Goal: Task Accomplishment & Management: Use online tool/utility

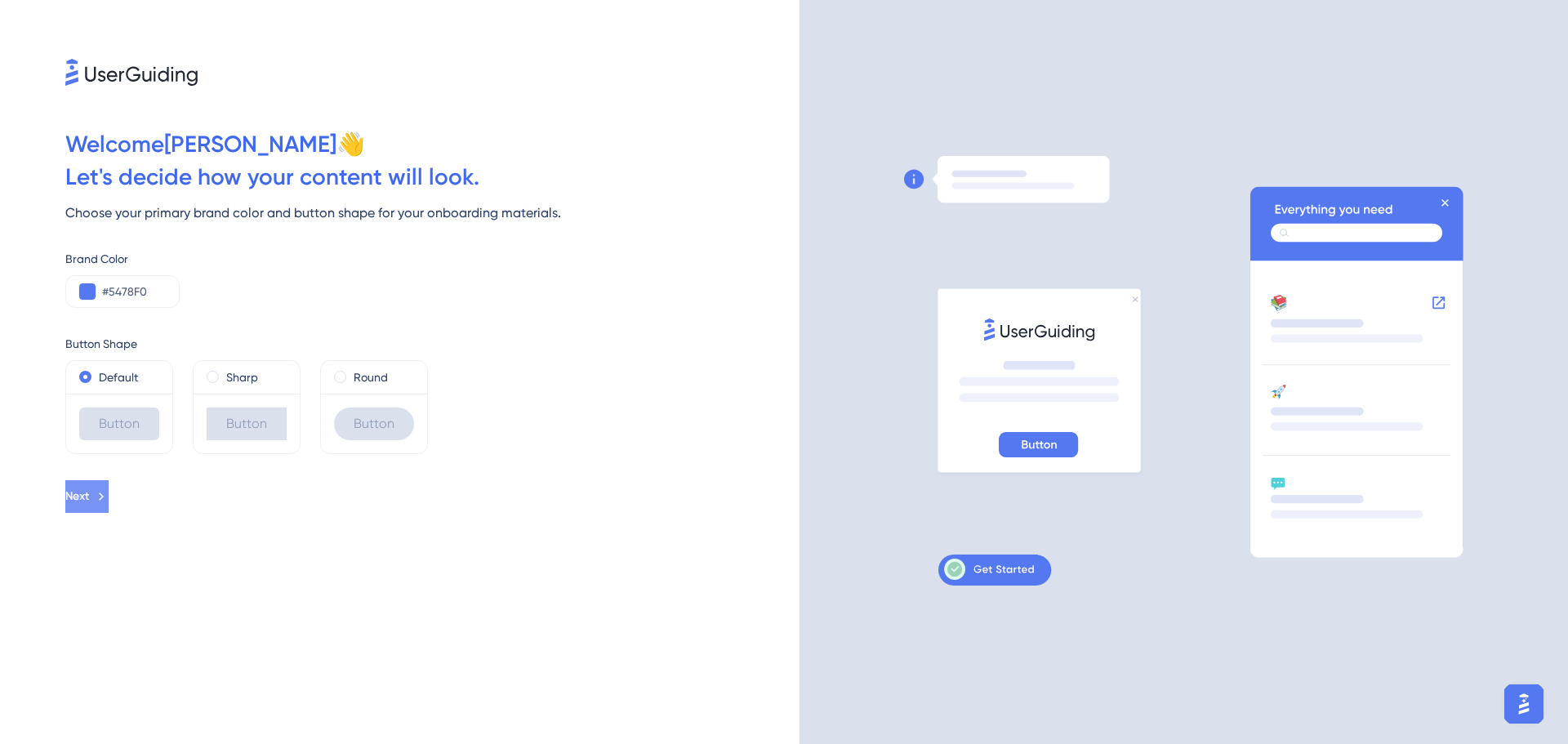
click at [108, 489] on button "Next" at bounding box center [87, 497] width 43 height 32
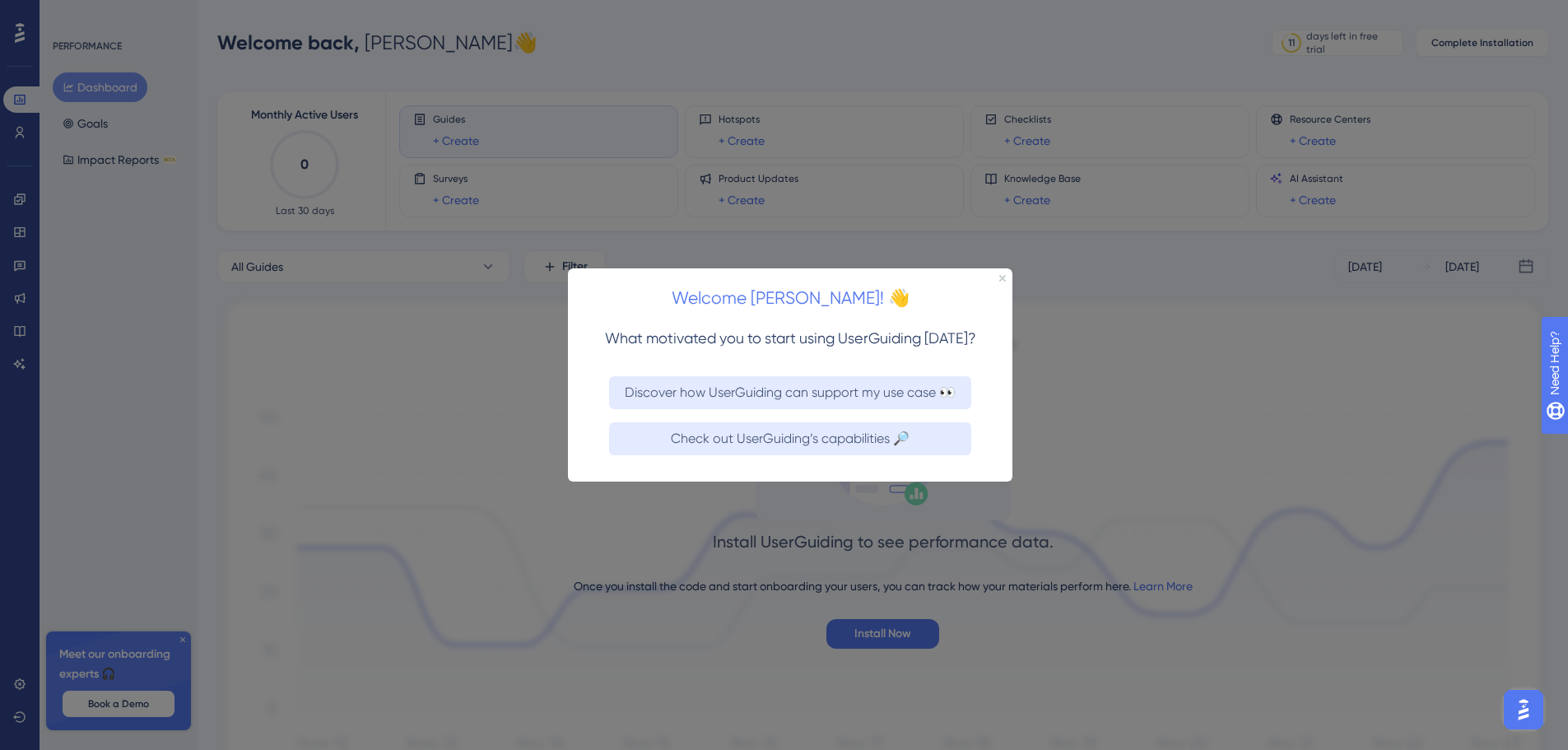
click at [1149, 398] on div at bounding box center [784, 375] width 1568 height 750
click at [1002, 277] on icon "Close Preview" at bounding box center [1002, 277] width 6 height 6
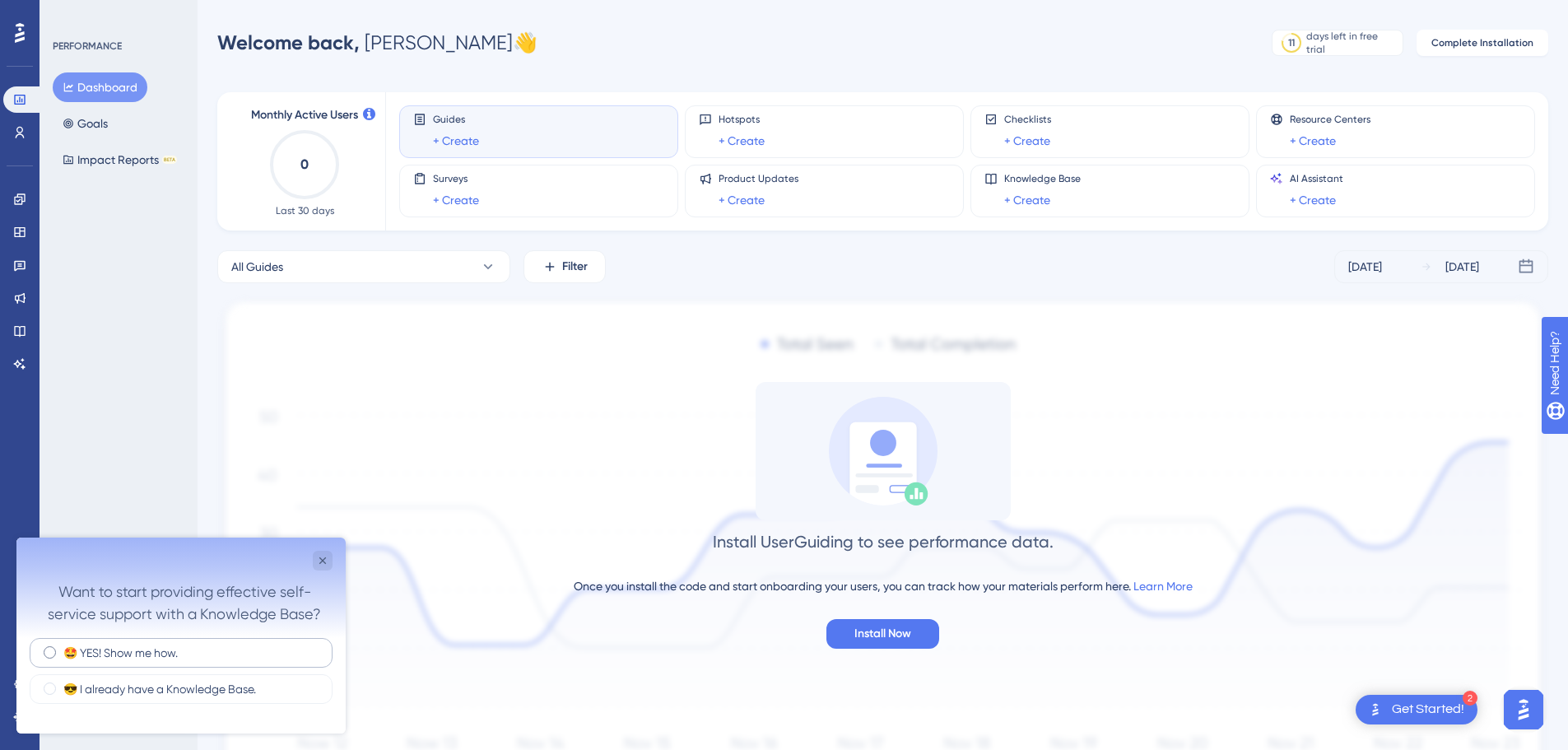
click at [236, 571] on div "🤩 YES! Show me how." at bounding box center [181, 652] width 303 height 30
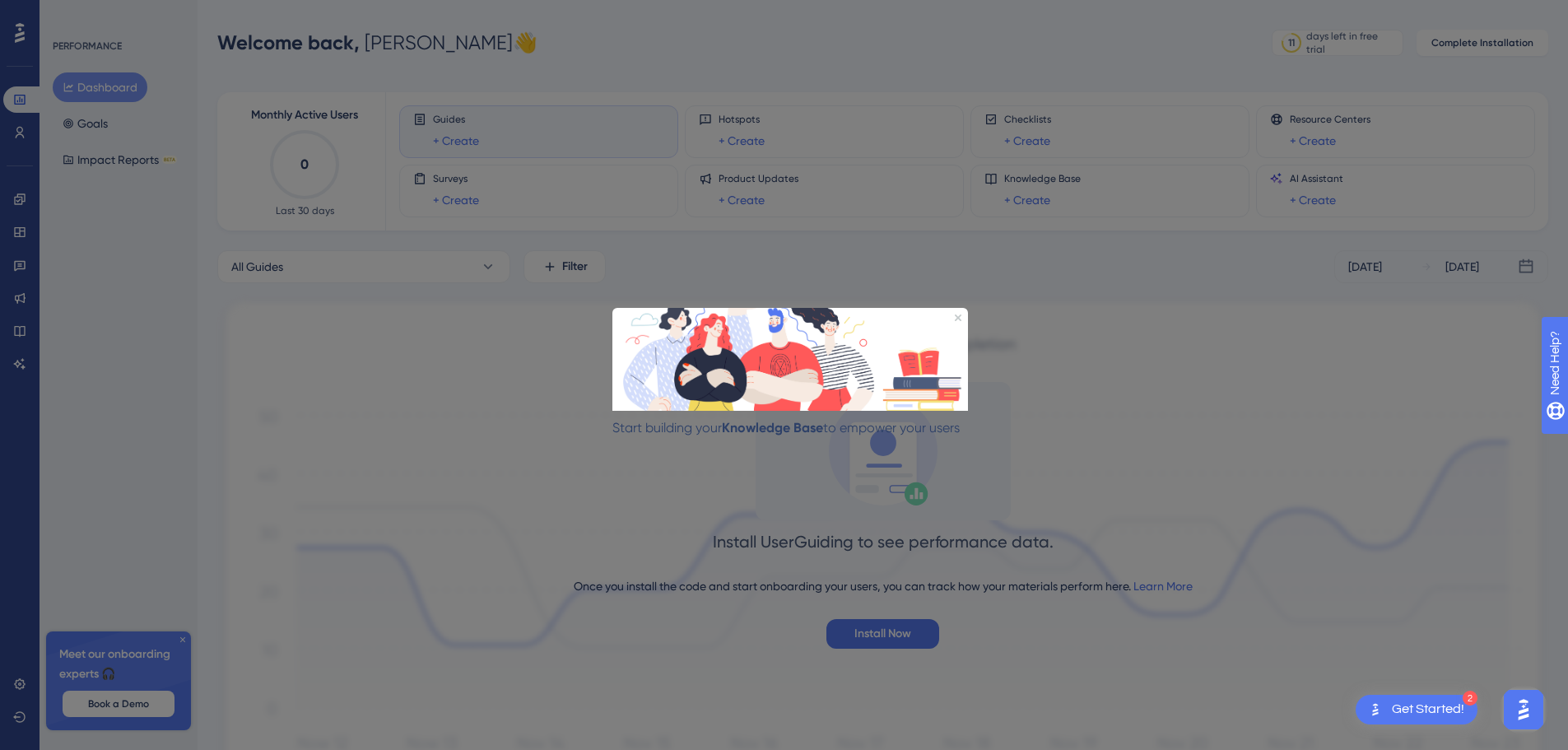
click at [695, 458] on button "LET'S GO!" at bounding box center [653, 475] width 82 height 34
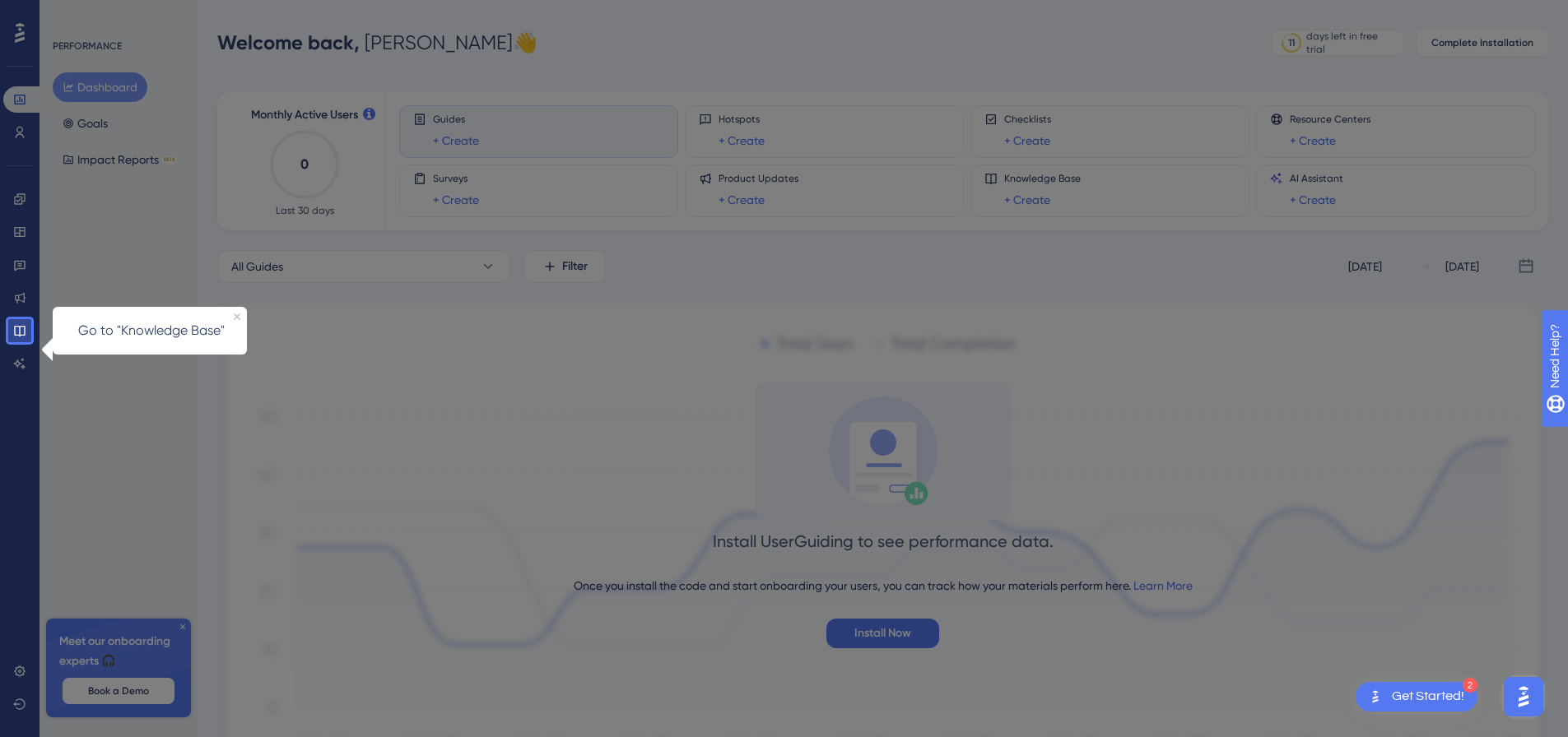
click at [235, 312] on div "Go to "Knowledge Base"" at bounding box center [149, 331] width 194 height 48
click at [14, 331] on icon at bounding box center [20, 331] width 14 height 14
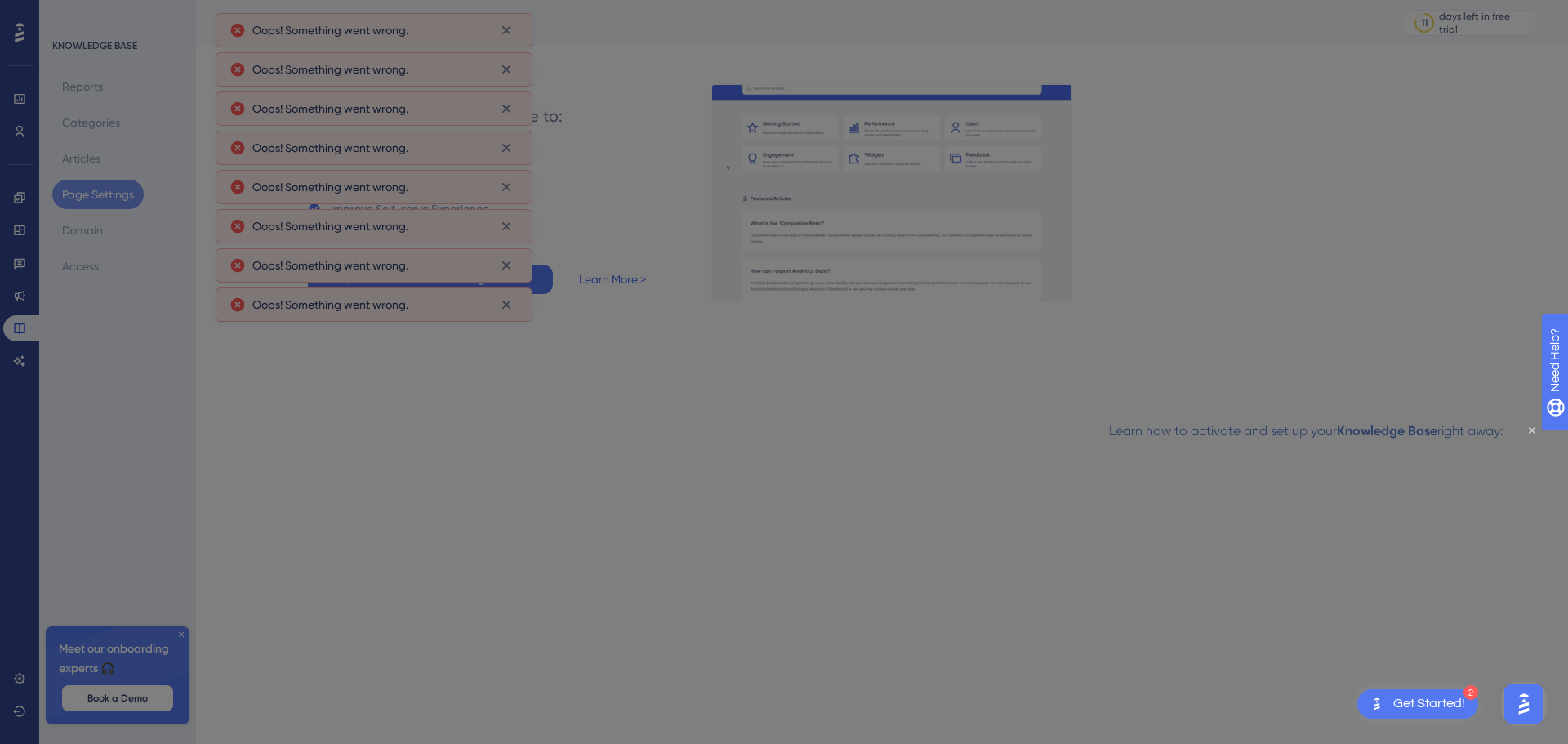
click at [650, 326] on div at bounding box center [784, 372] width 1568 height 744
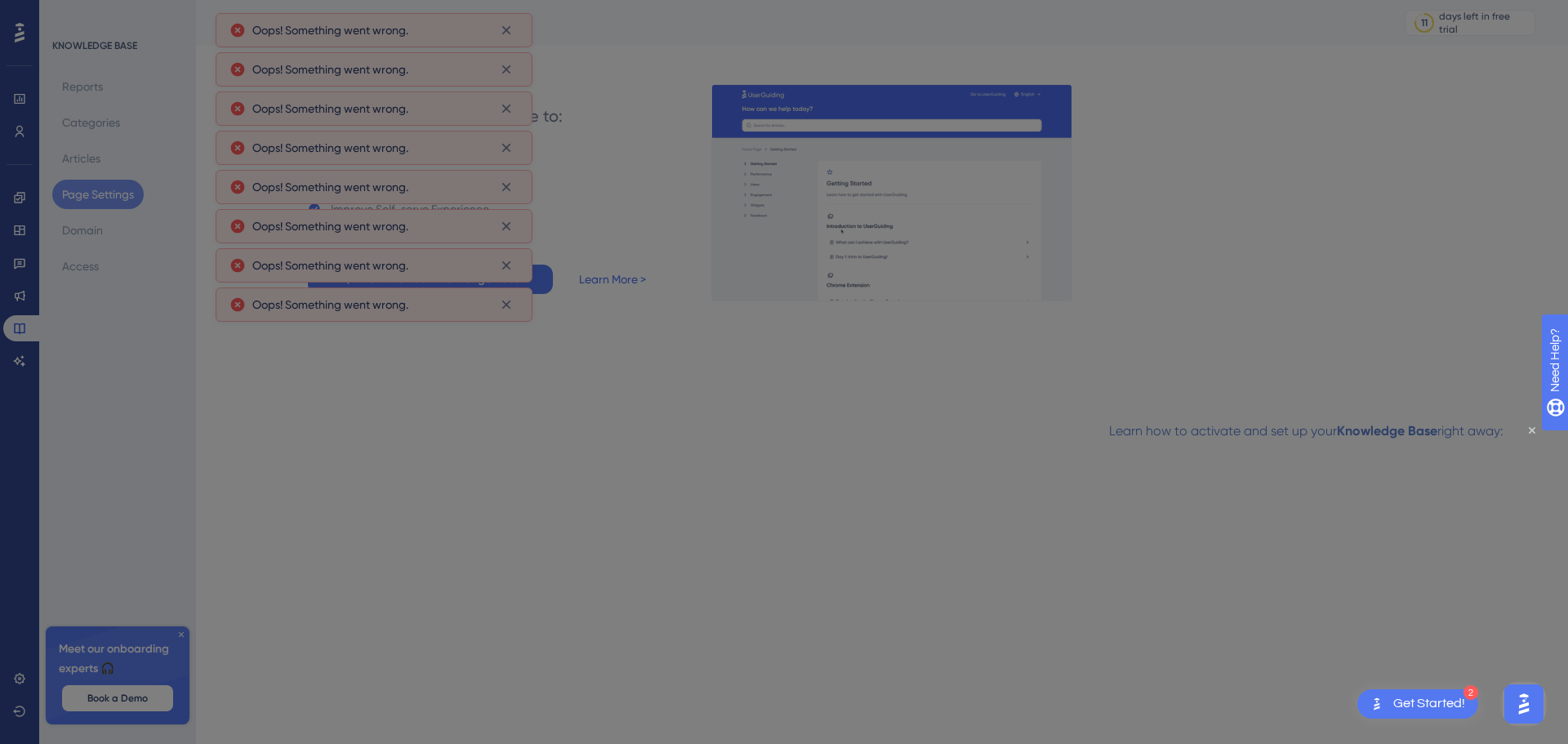
click at [852, 567] on div at bounding box center [784, 372] width 1568 height 744
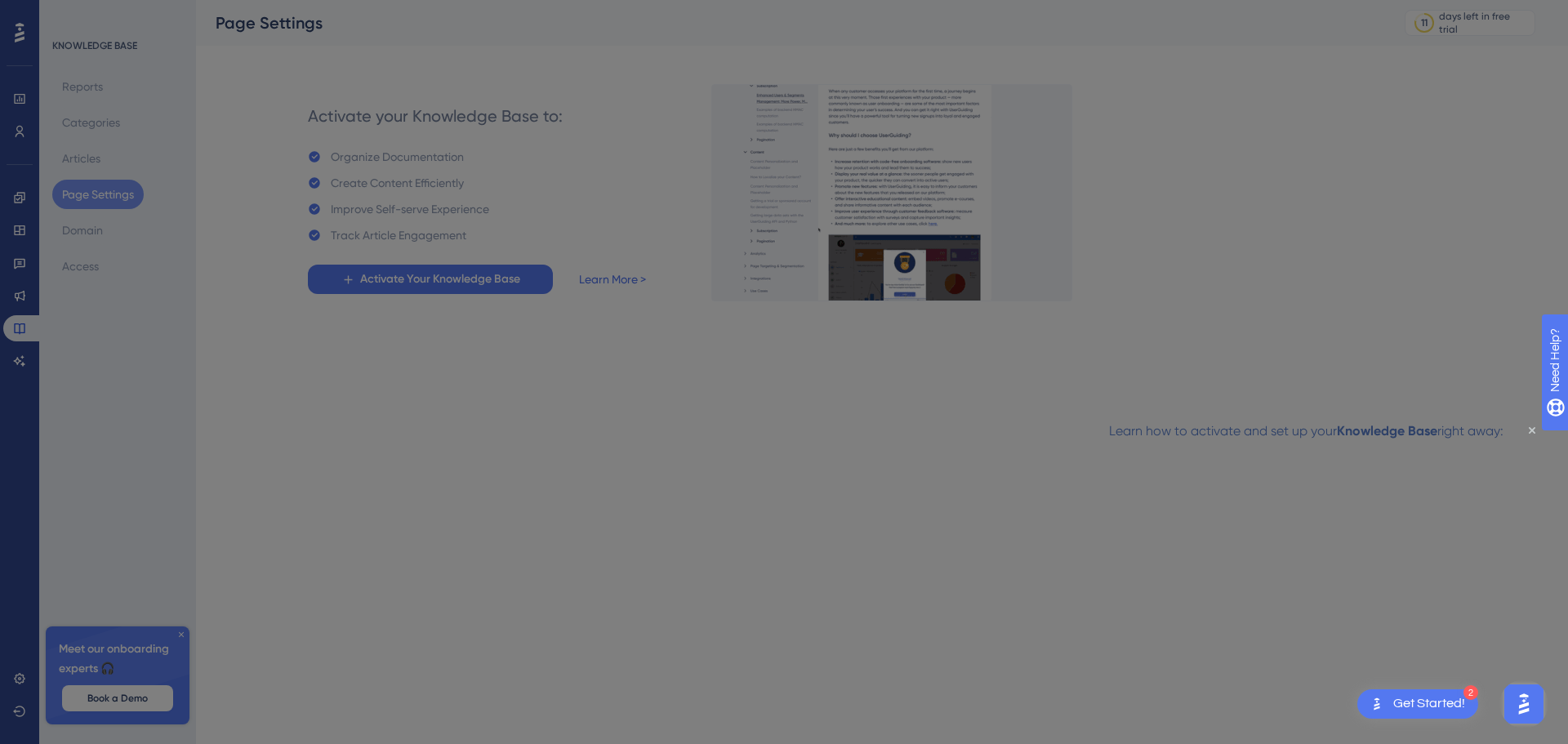
click at [300, 463] on div at bounding box center [784, 372] width 1568 height 744
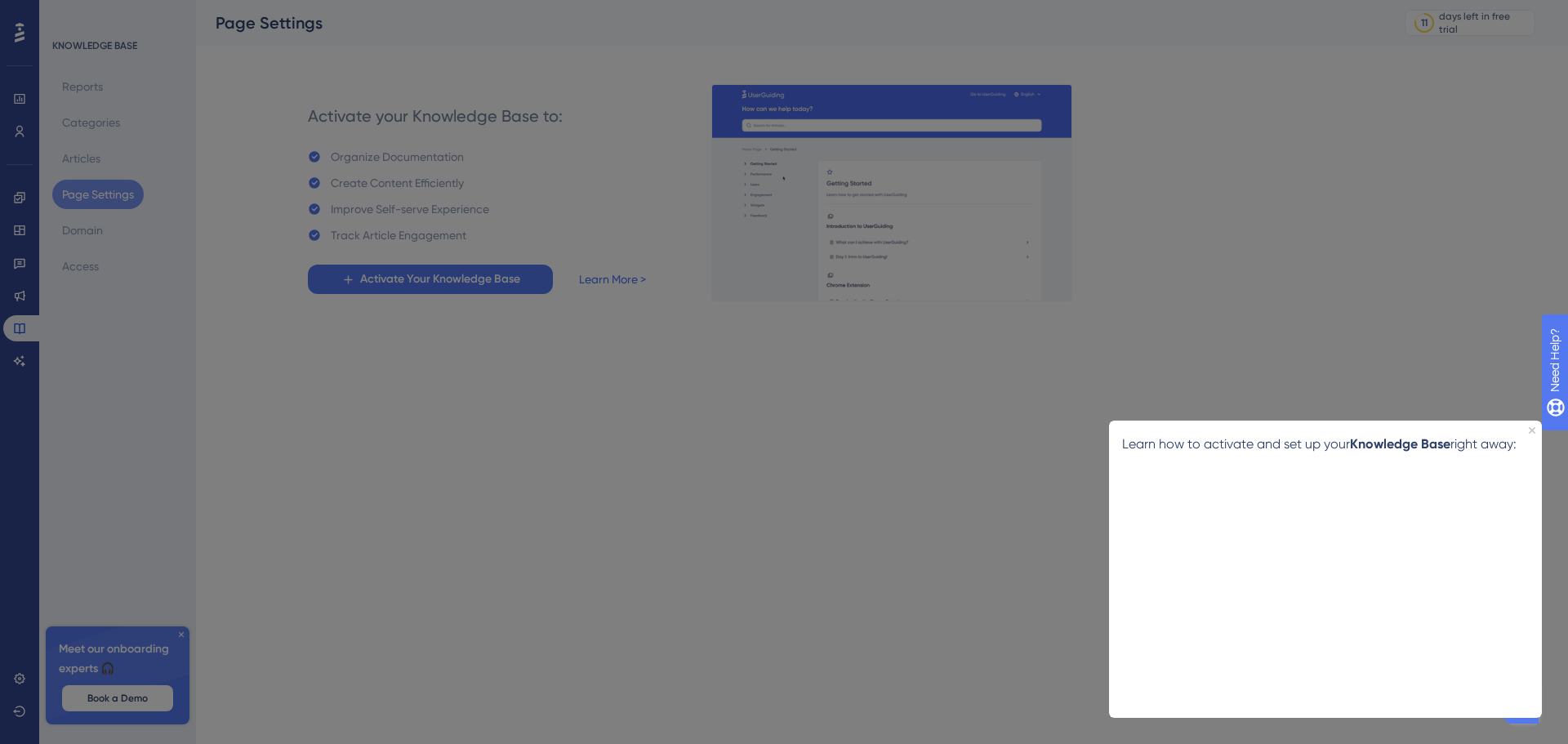
click at [1534, 426] on div "Learn how to activate and set up your Knowledge Base right away:" at bounding box center [1325, 444] width 433 height 48
click at [1534, 432] on icon "Close Preview" at bounding box center [1531, 429] width 6 height 6
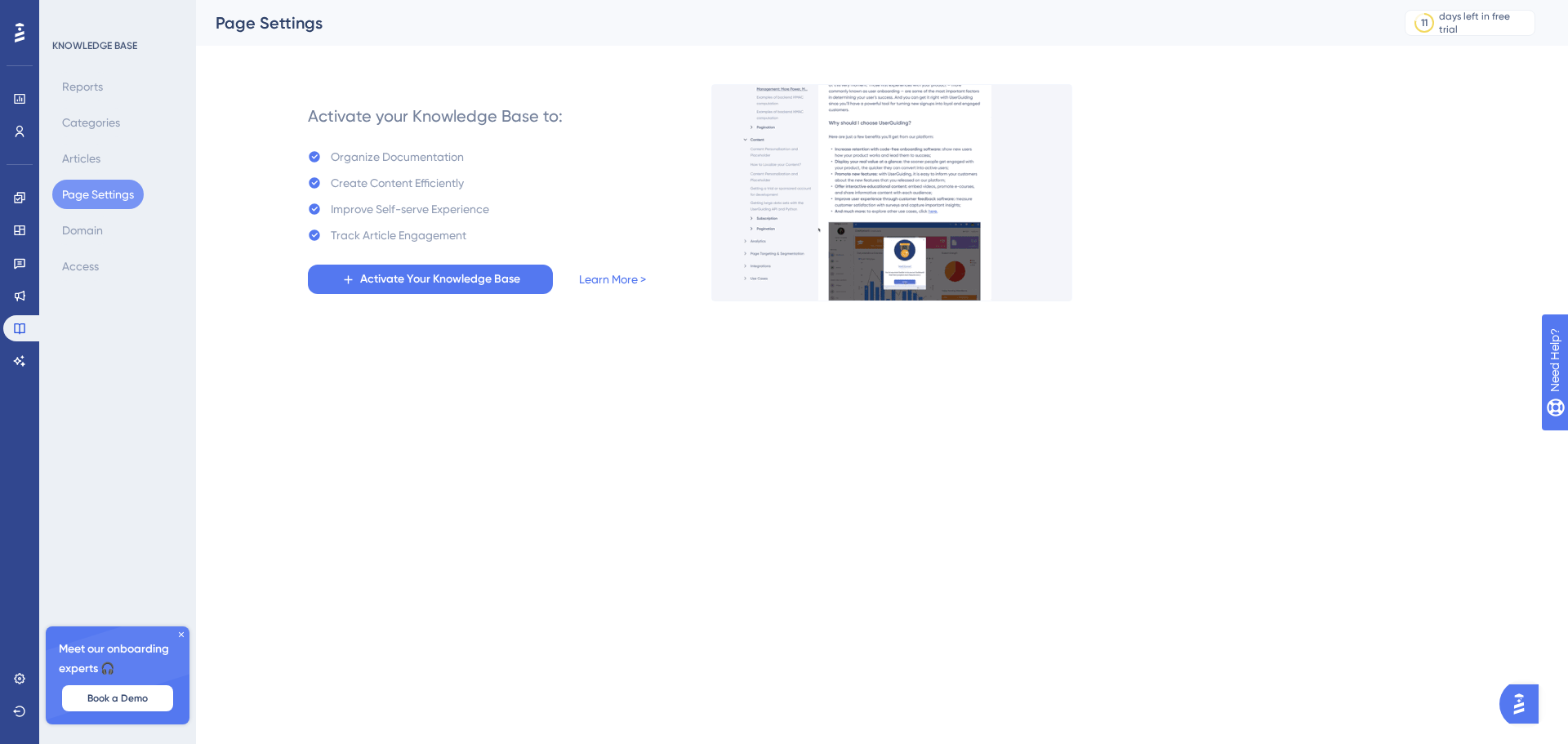
click at [1534, 701] on img "Open AI Assistant Launcher" at bounding box center [1519, 704] width 30 height 30
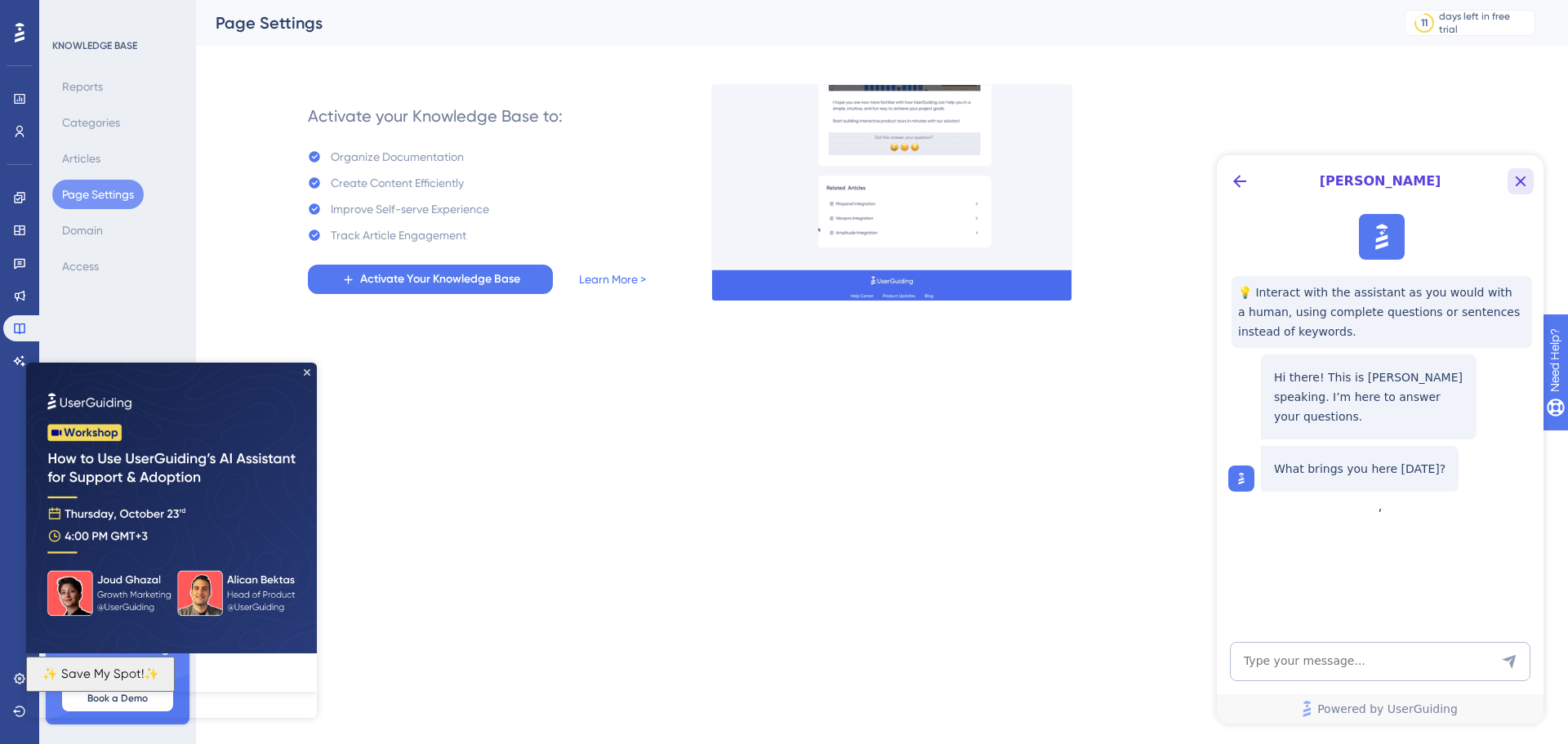
click at [1526, 182] on icon "Close Button" at bounding box center [1520, 181] width 20 height 20
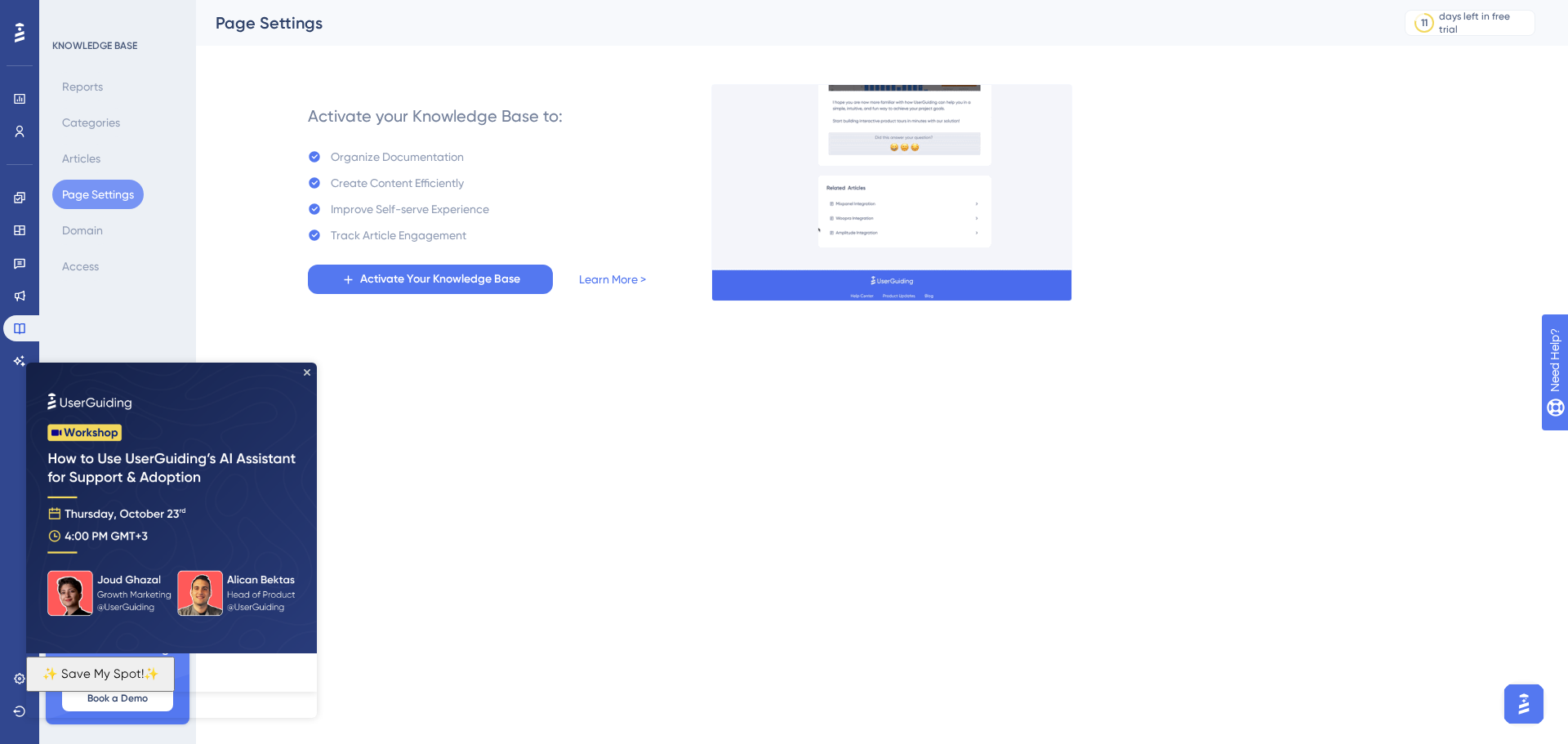
click at [315, 370] on img at bounding box center [171, 507] width 290 height 290
click at [308, 371] on icon "Close Preview" at bounding box center [307, 372] width 6 height 6
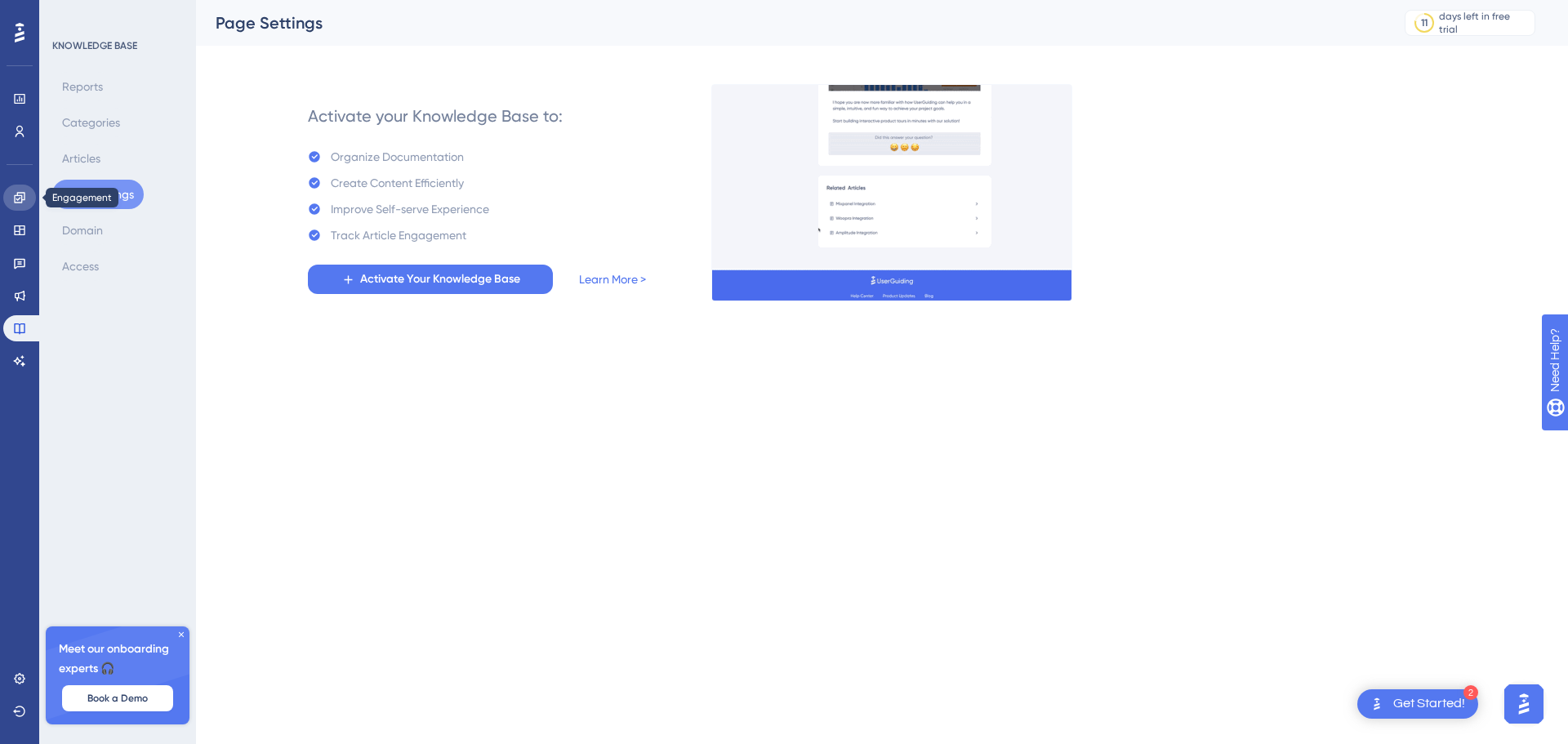
click at [18, 204] on link at bounding box center [20, 197] width 32 height 26
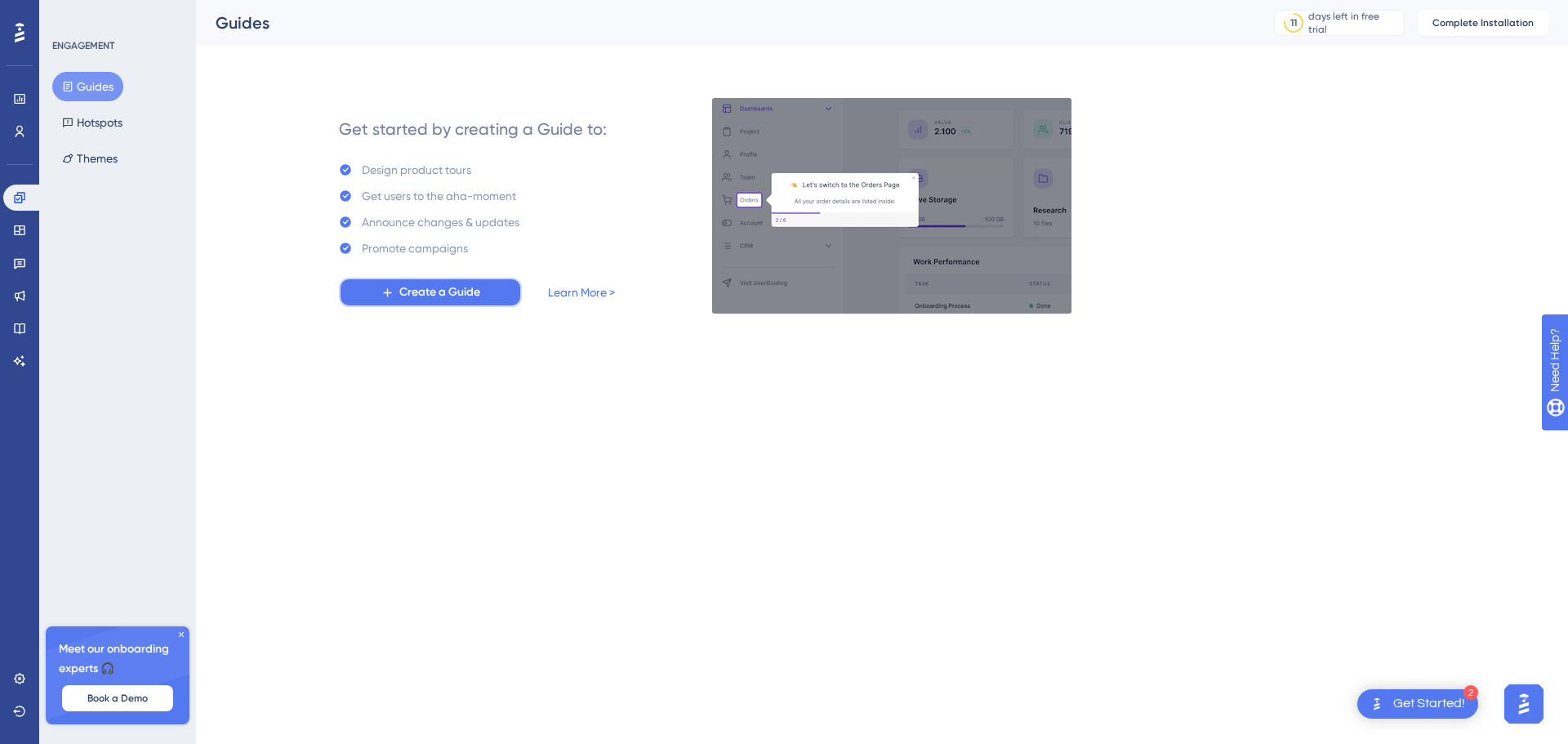
click at [401, 294] on span "Create a Guide" at bounding box center [439, 292] width 81 height 20
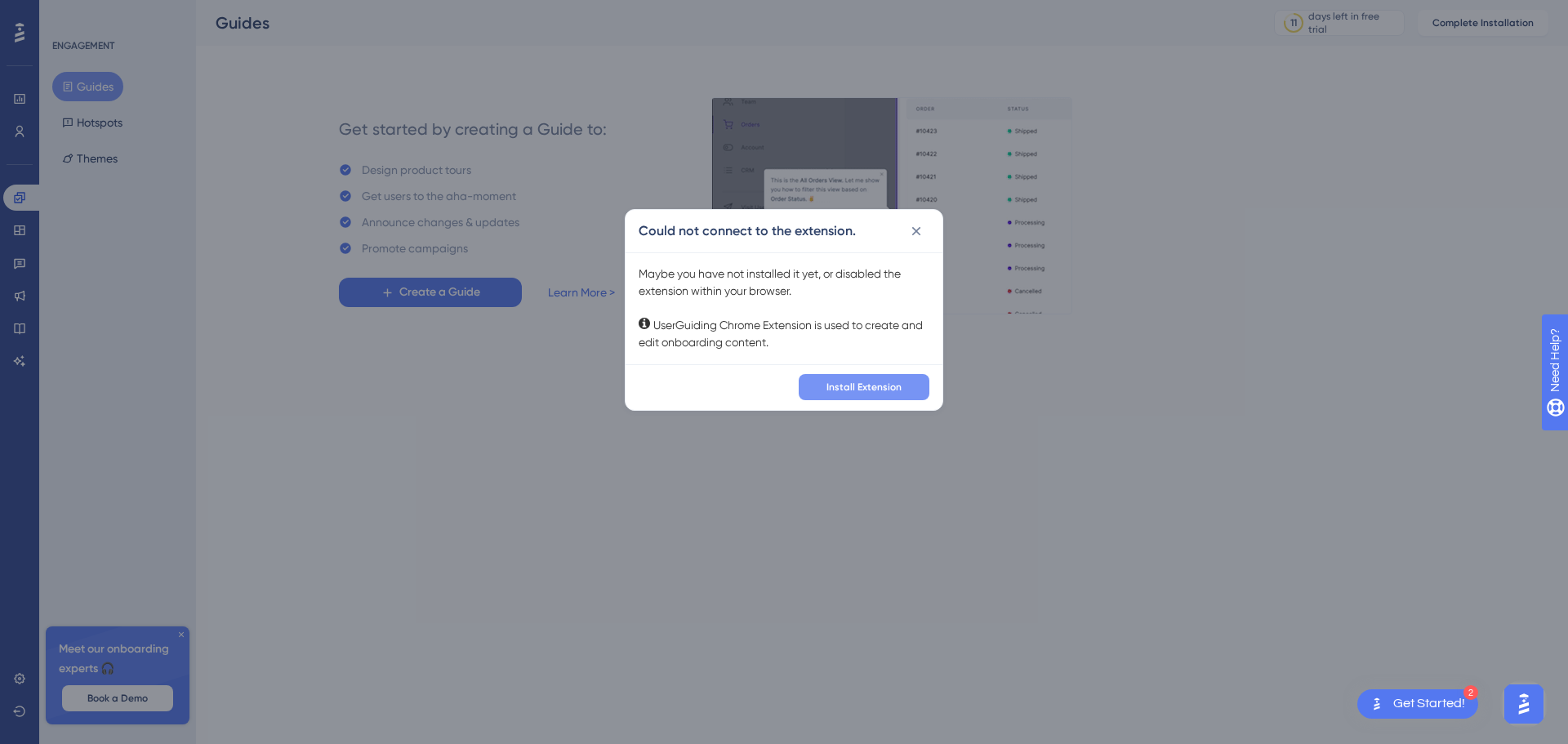
click at [891, 385] on span "Install Extension" at bounding box center [864, 386] width 75 height 13
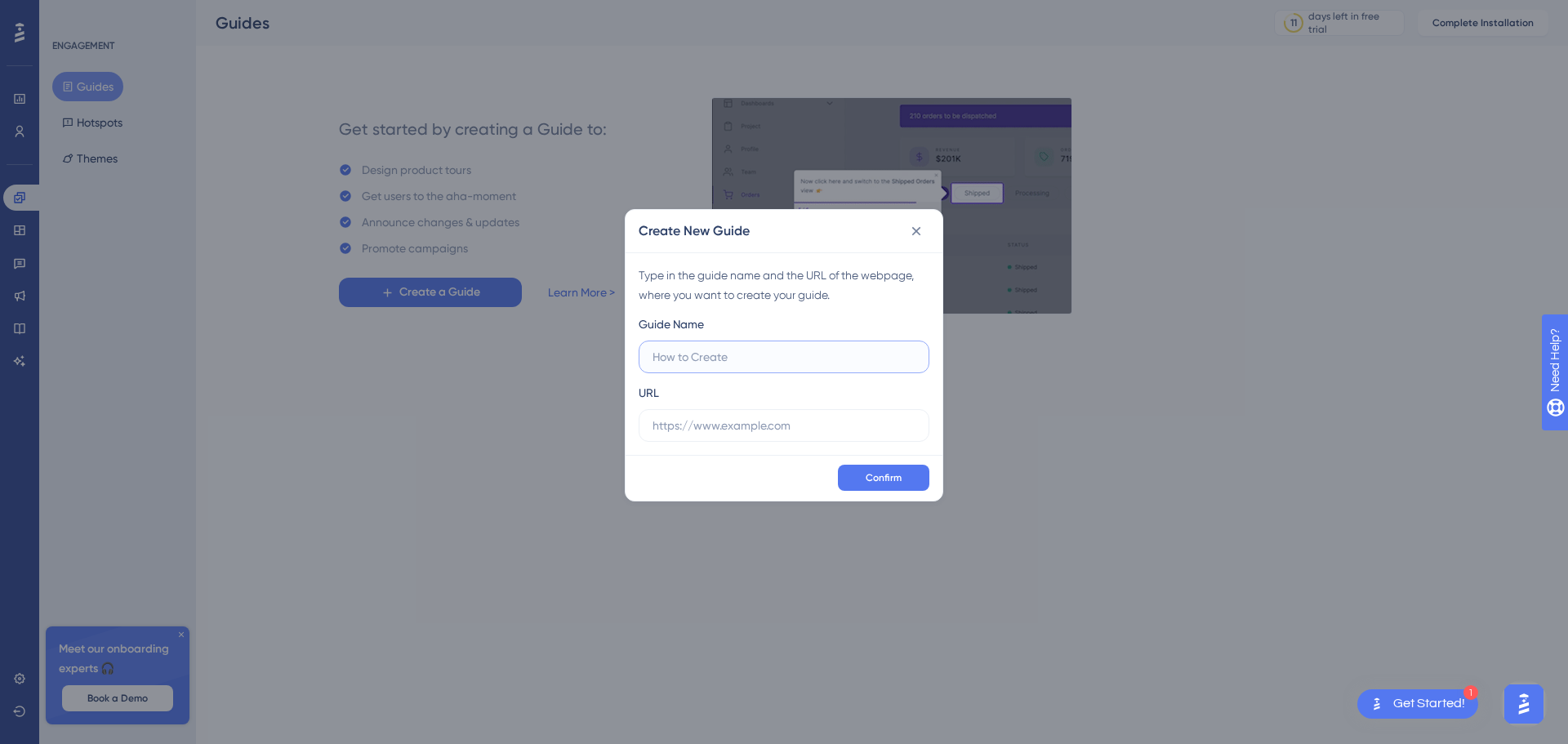
click at [845, 357] on input "text" at bounding box center [784, 357] width 263 height 18
type input "Integration"
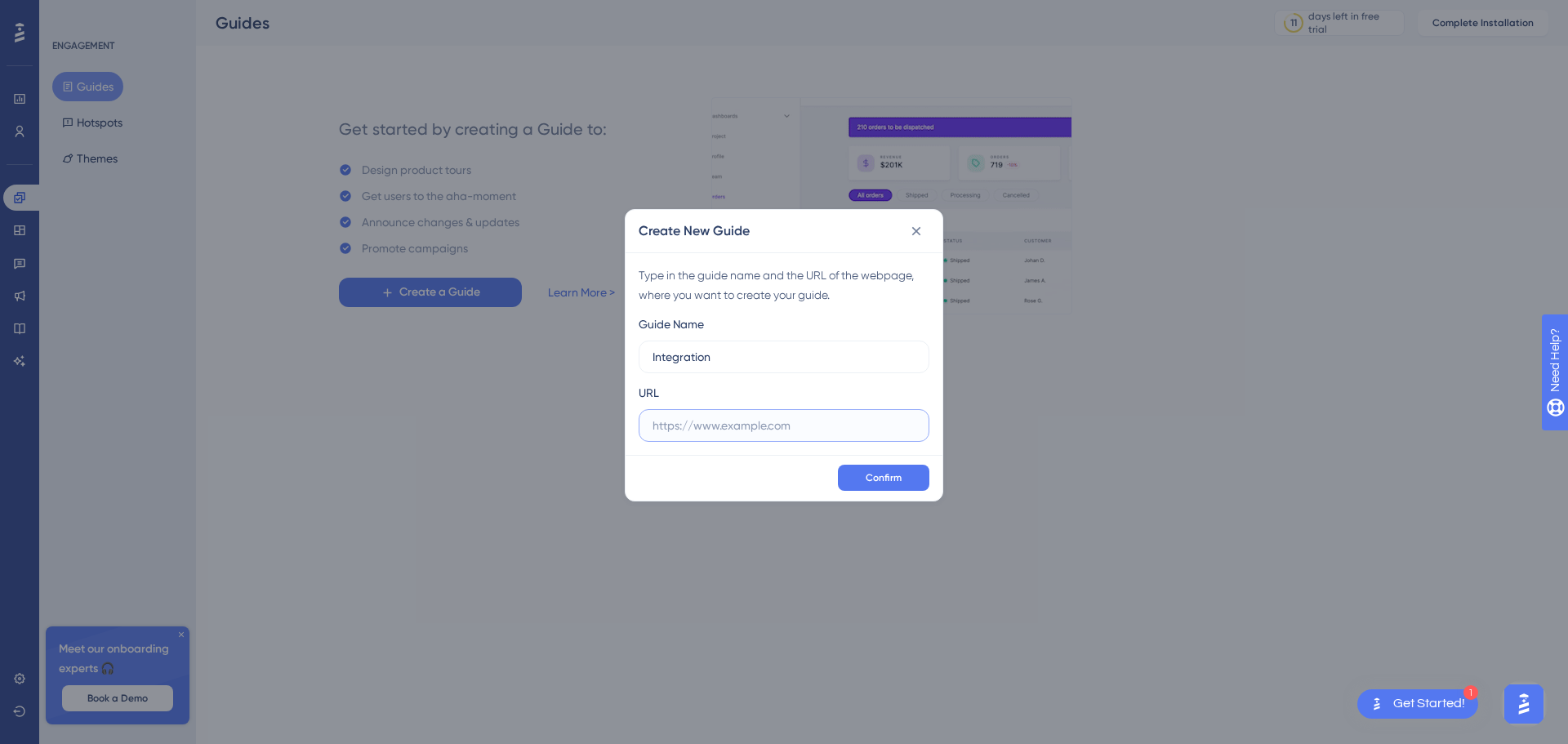
click at [748, 424] on input "text" at bounding box center [784, 426] width 263 height 18
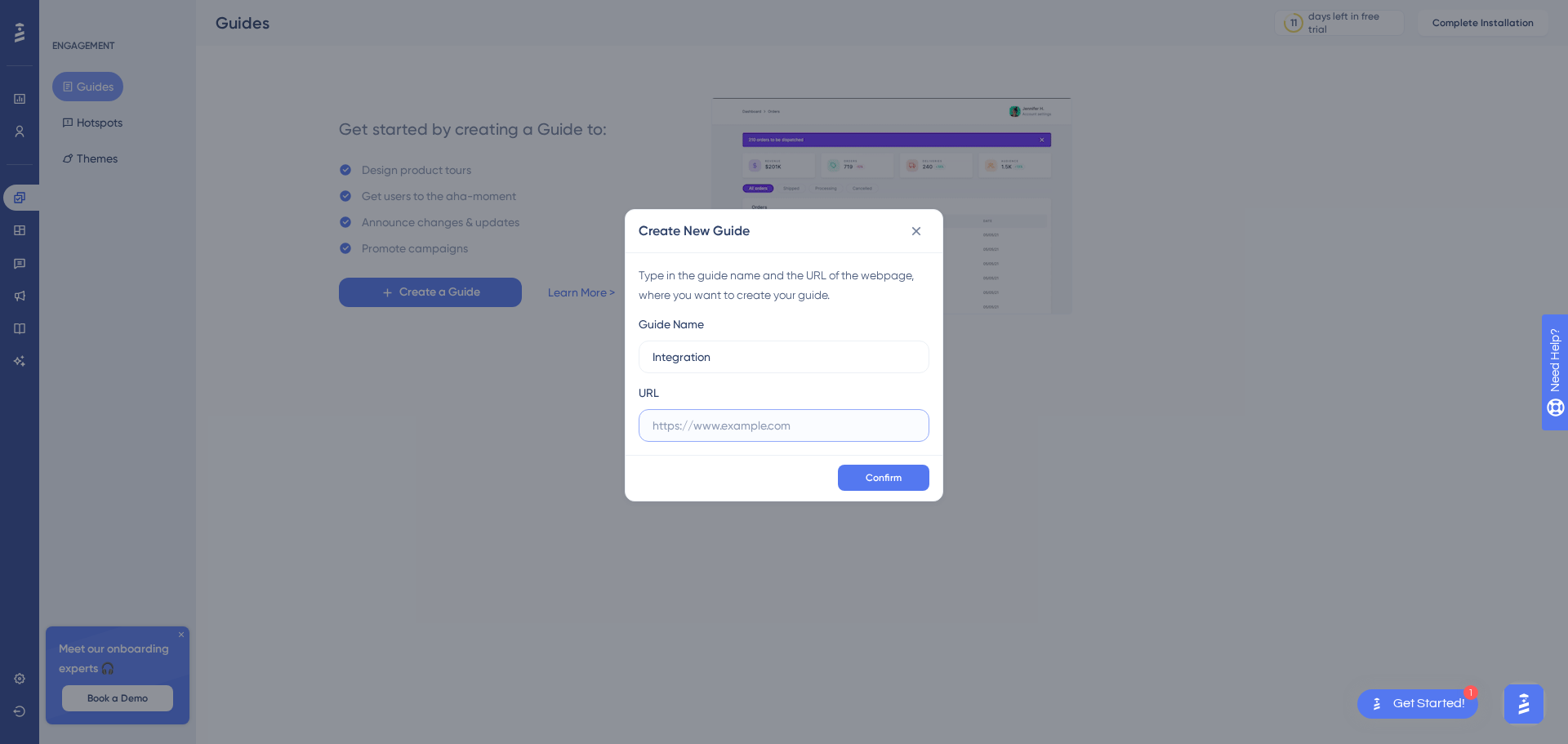
paste input "https://app.dev.aartha.ai/0198e572-755f-74aa-b26c-ee984b261ae3/settings"
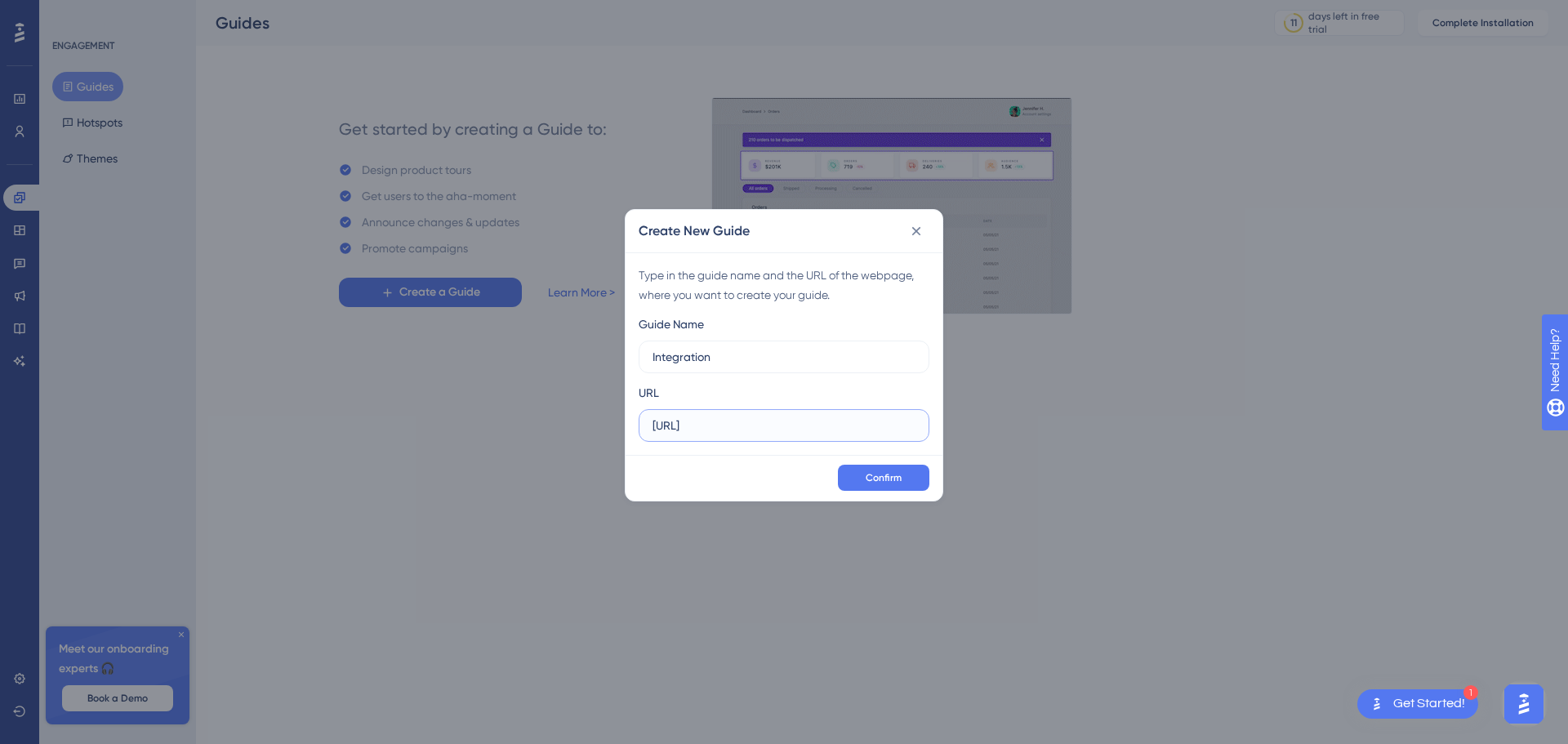
scroll to position [0, 142]
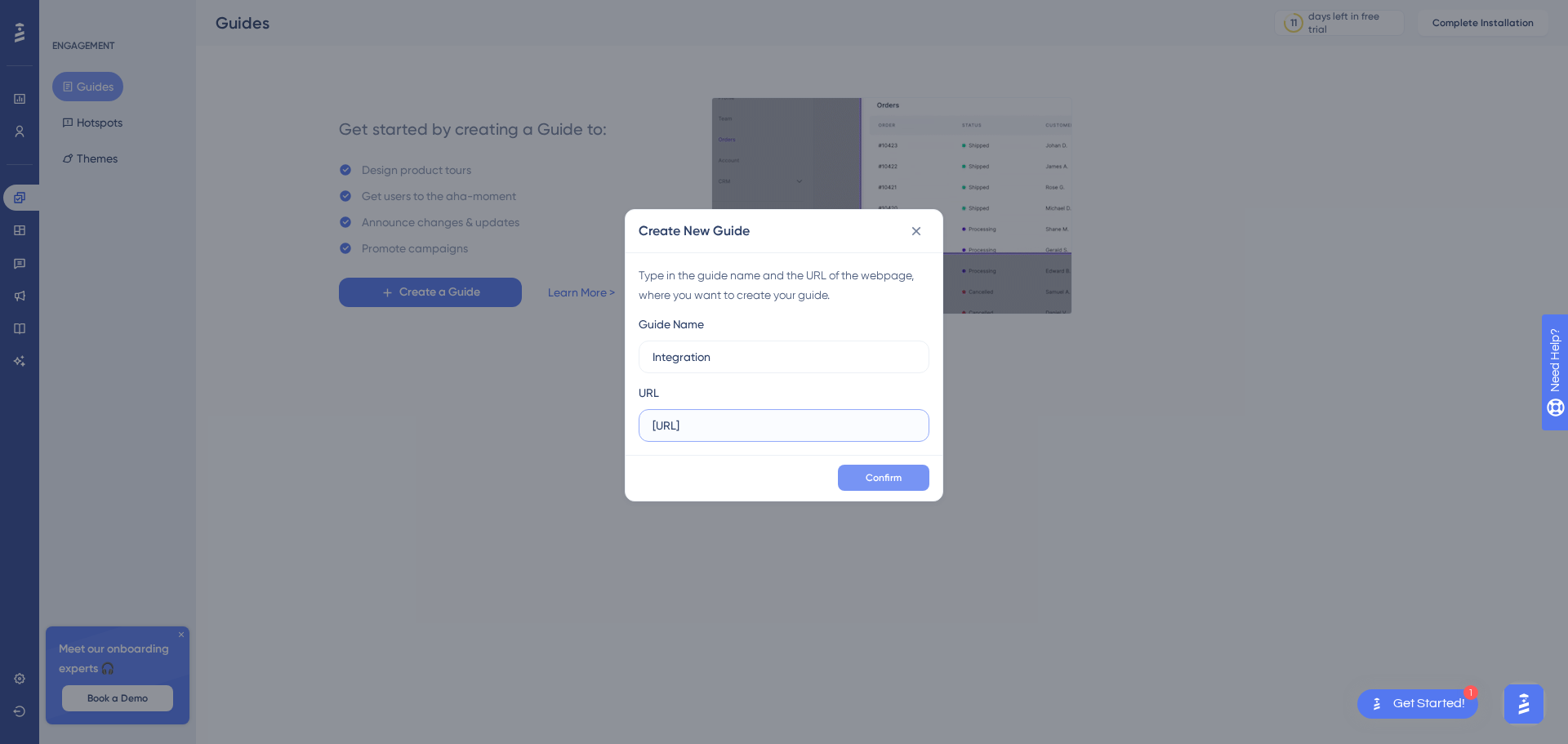
type input "https://app.dev.aartha.ai/0198e572-755f-74aa-b26c-ee984b261ae3/settings"
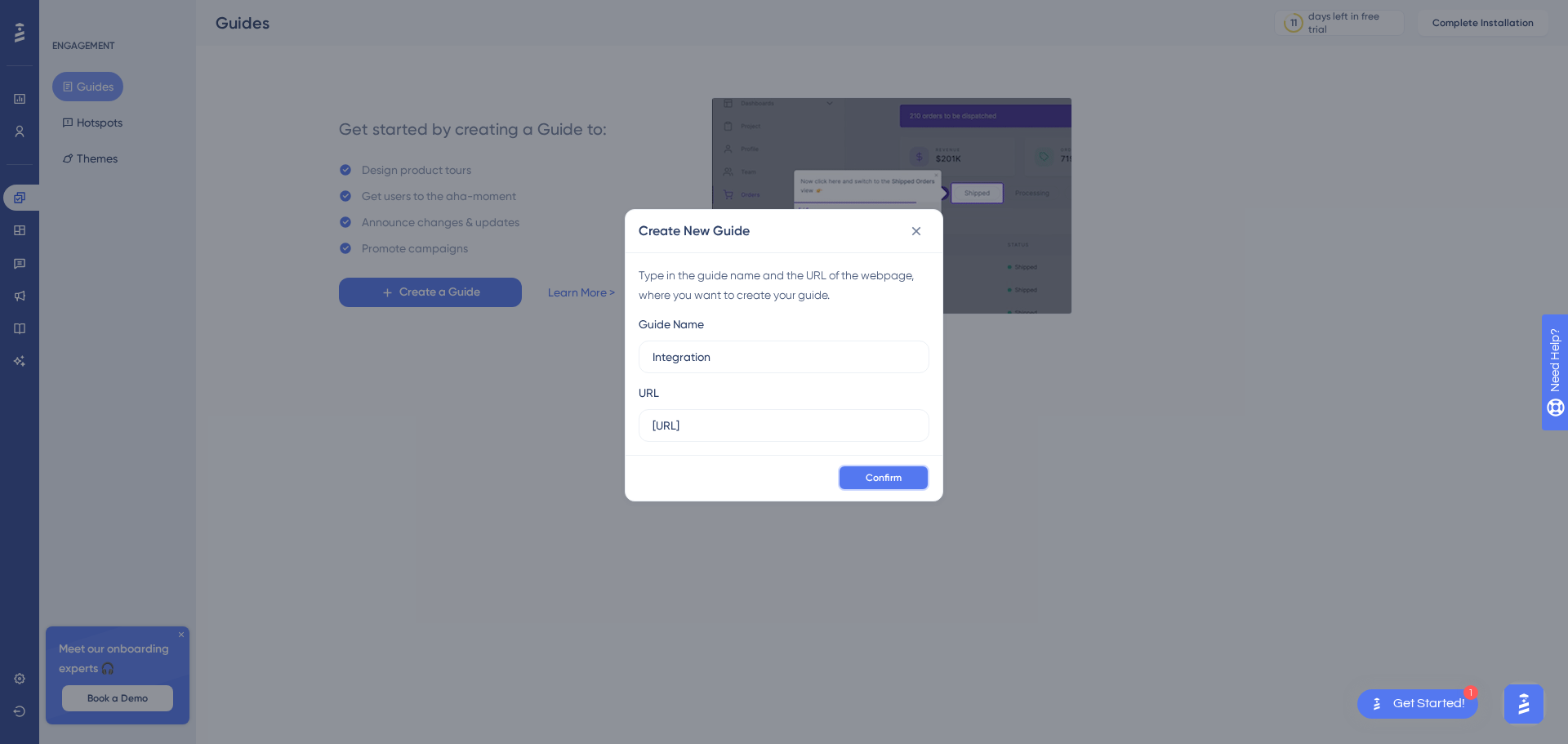
scroll to position [0, 0]
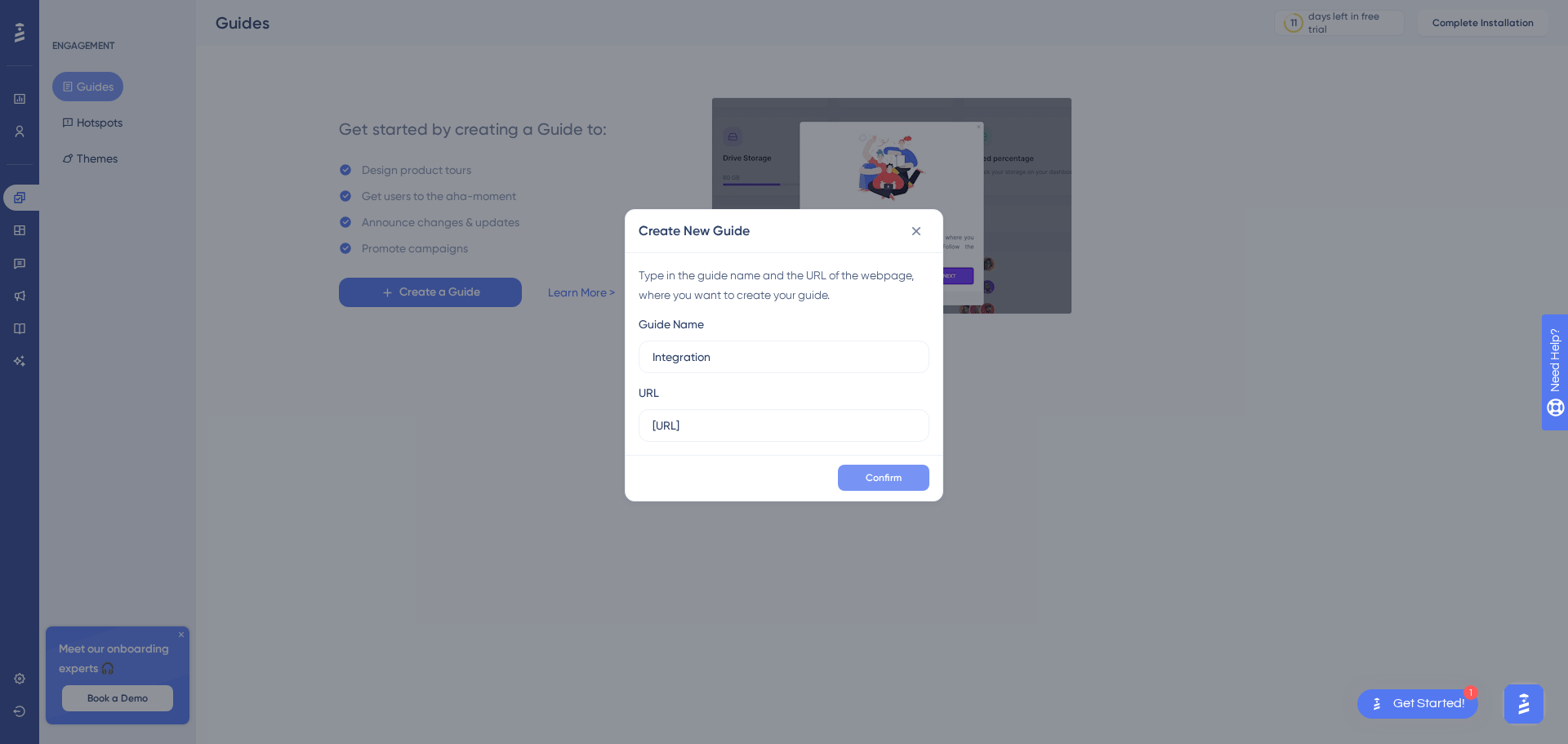
click at [917, 477] on button "Confirm" at bounding box center [884, 477] width 91 height 26
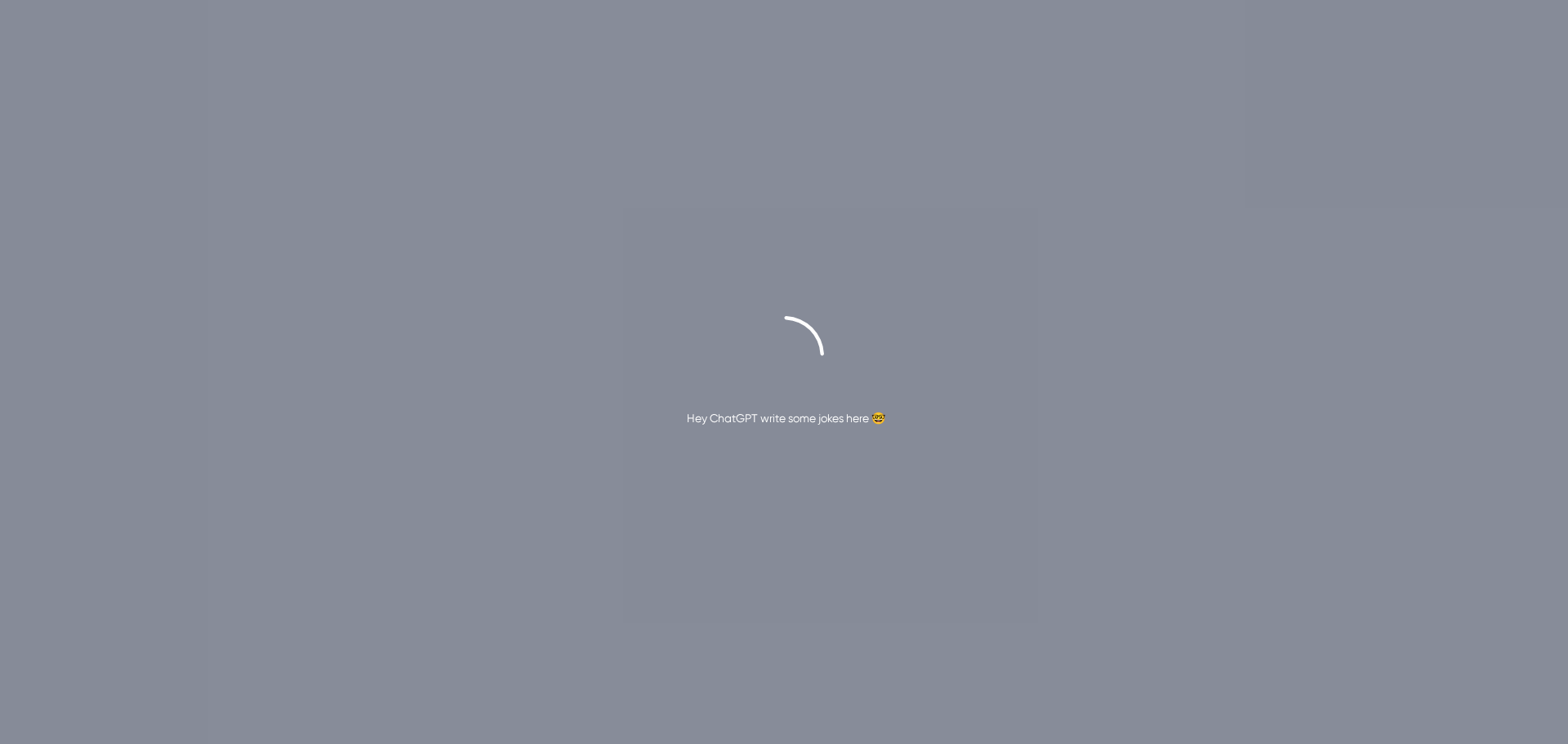
click at [710, 419] on div "Hey ChatGPT write some jokes here 🤓" at bounding box center [785, 418] width 198 height 20
